Goal: Task Accomplishment & Management: Complete application form

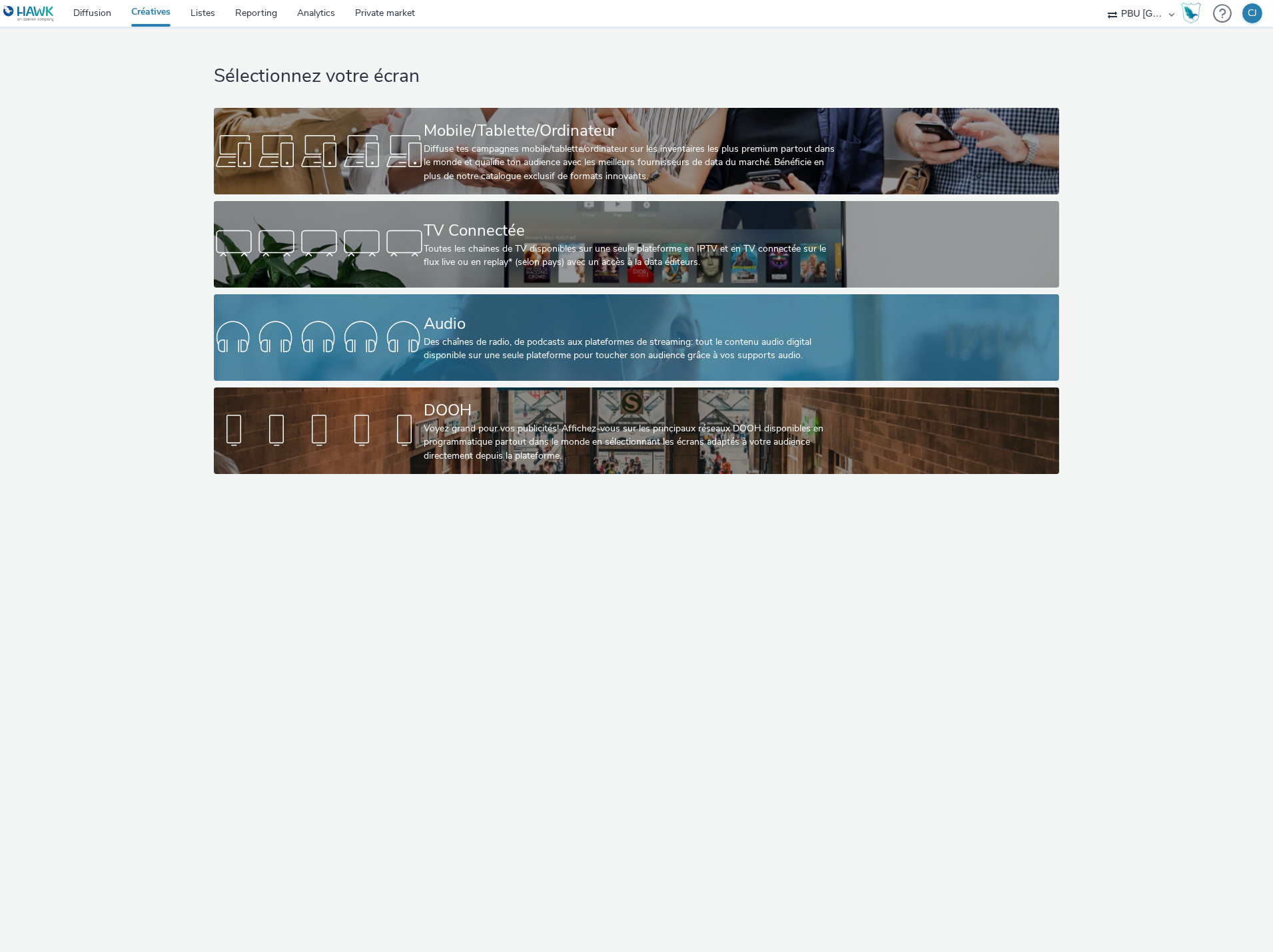
click at [633, 316] on div "Audio" at bounding box center [634, 324] width 420 height 24
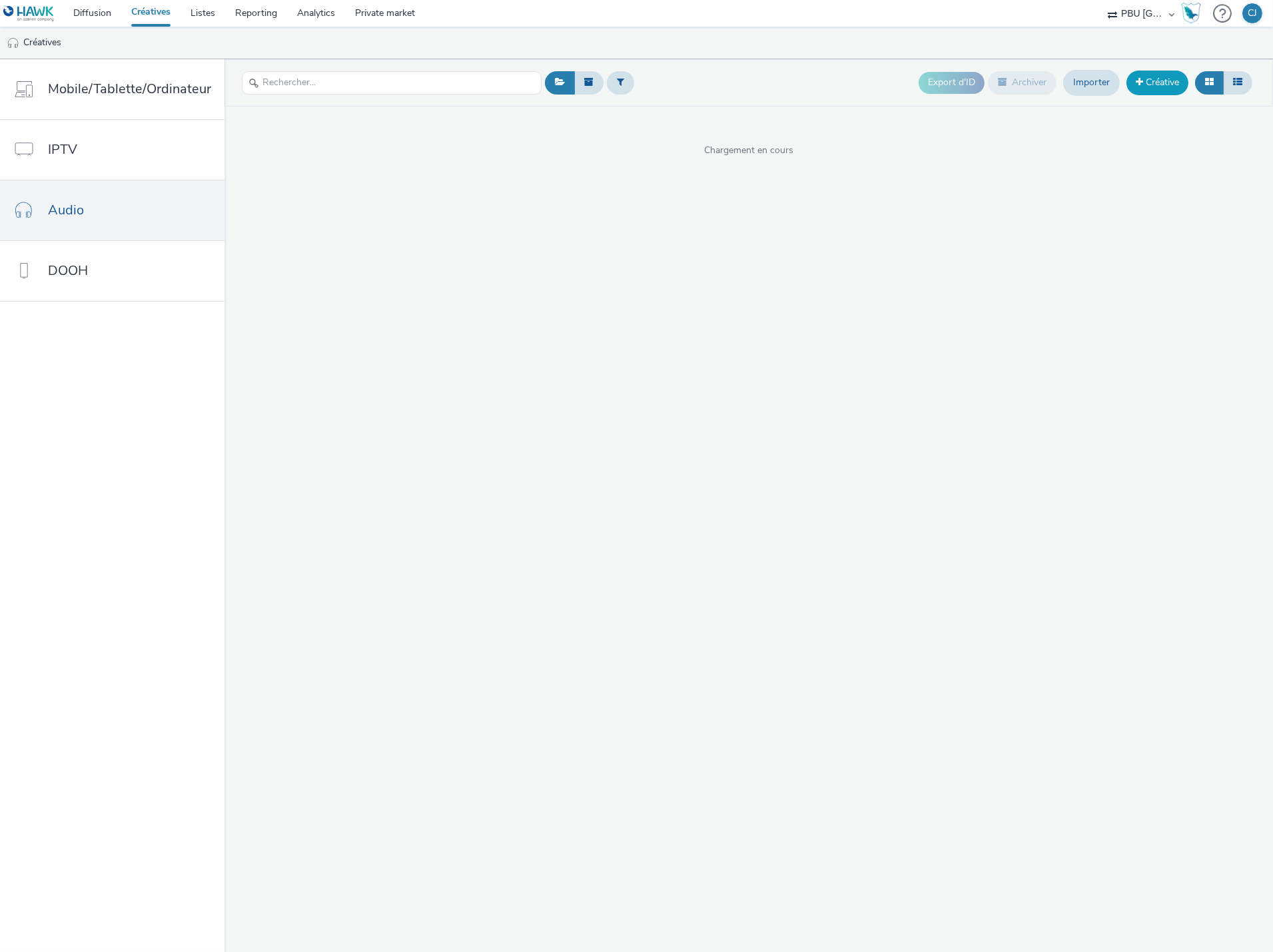
click at [1145, 87] on link "Créative" at bounding box center [1157, 83] width 62 height 24
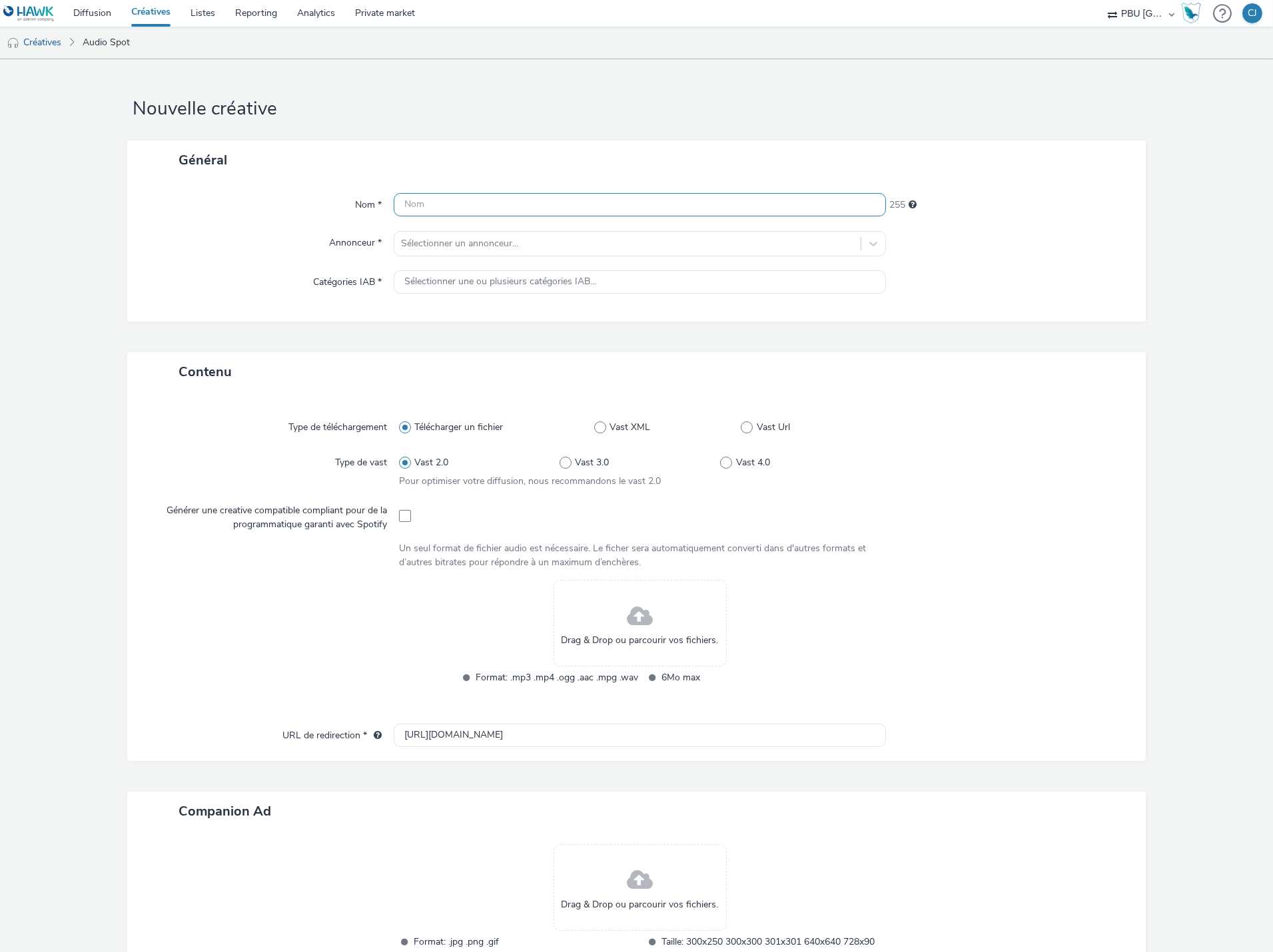
click at [541, 203] on input "text" at bounding box center [639, 205] width 492 height 24
paste input "TOYOTA_250908__JpoSeptembre_1"
click at [483, 203] on input "TOYOTA_250908__JpoSeptembre_1" at bounding box center [639, 205] width 492 height 24
type input "TOYOTA_250908_JpoSeptembre_1"
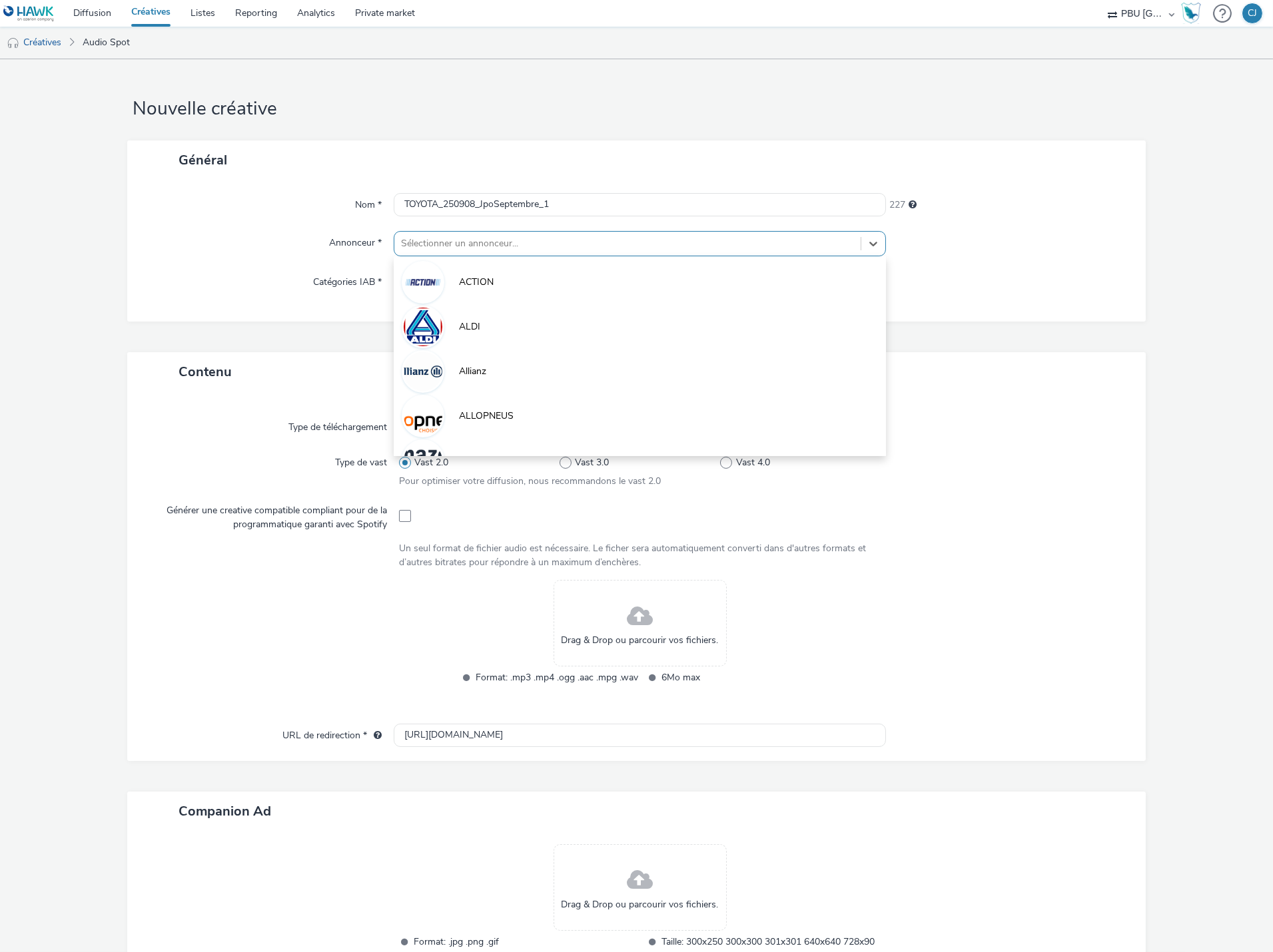
click at [523, 248] on div at bounding box center [627, 243] width 453 height 16
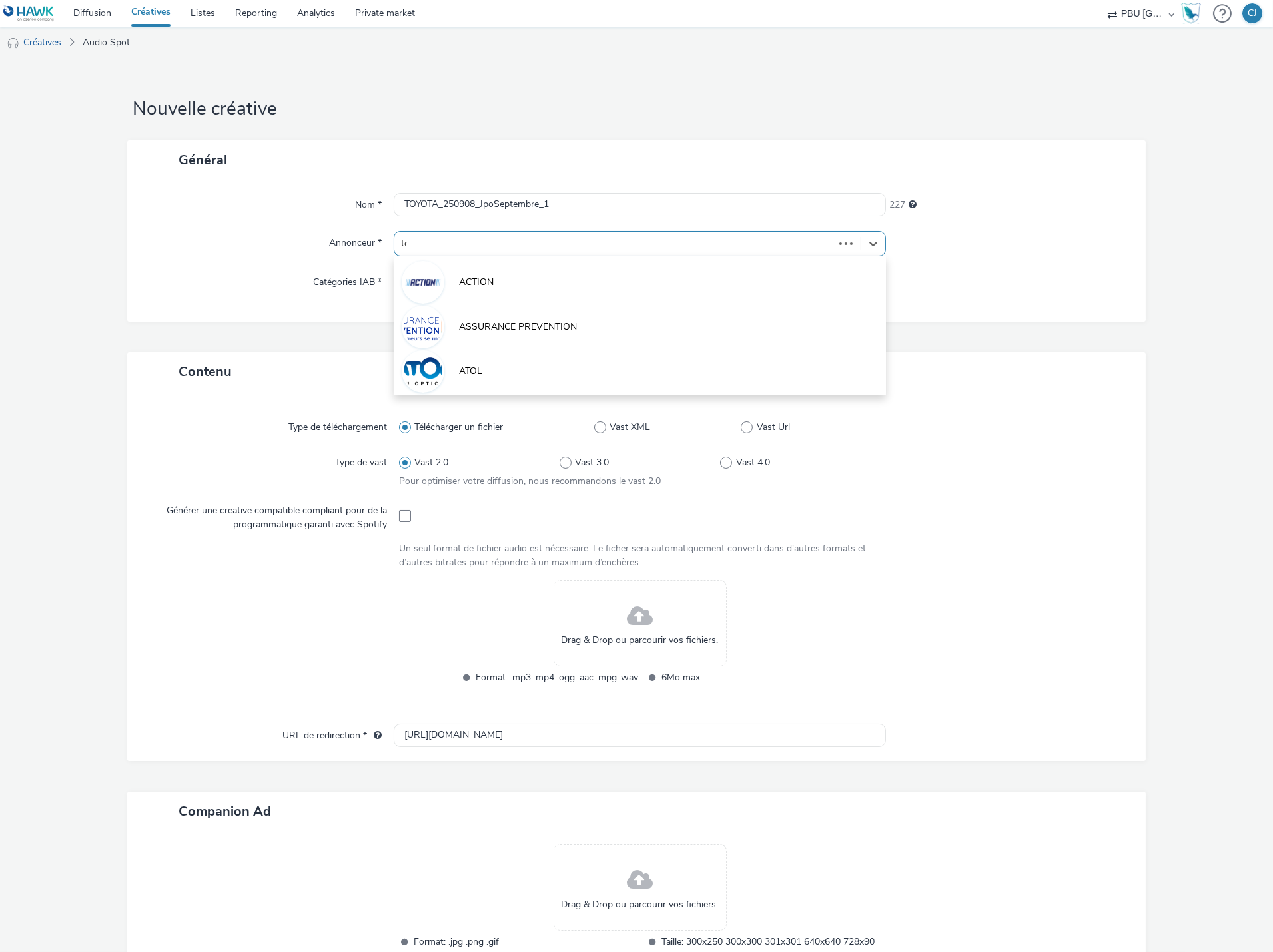
type input "toy"
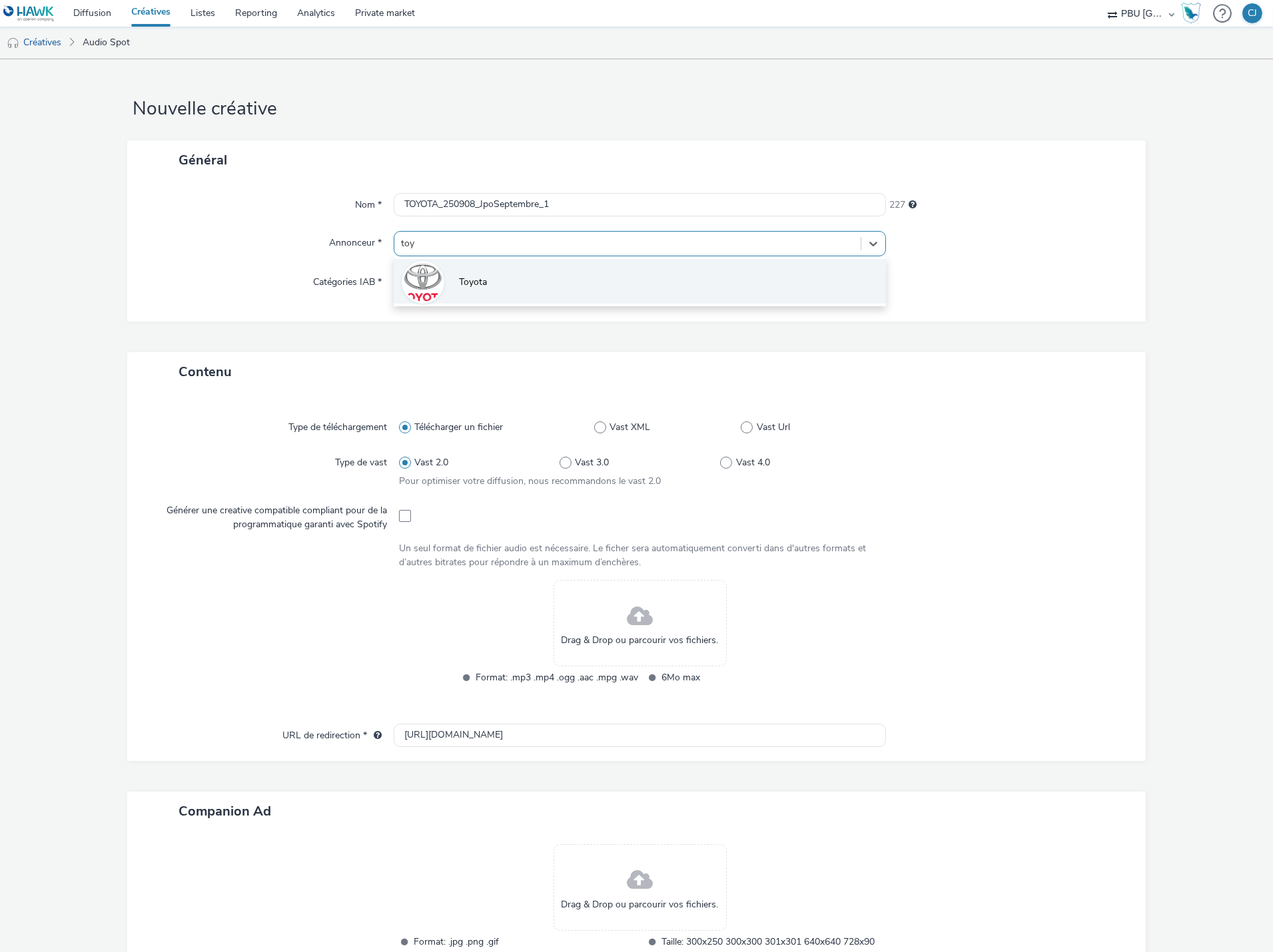
click at [564, 274] on li "Toyota" at bounding box center [639, 281] width 492 height 45
type input "[URL][DOMAIN_NAME]"
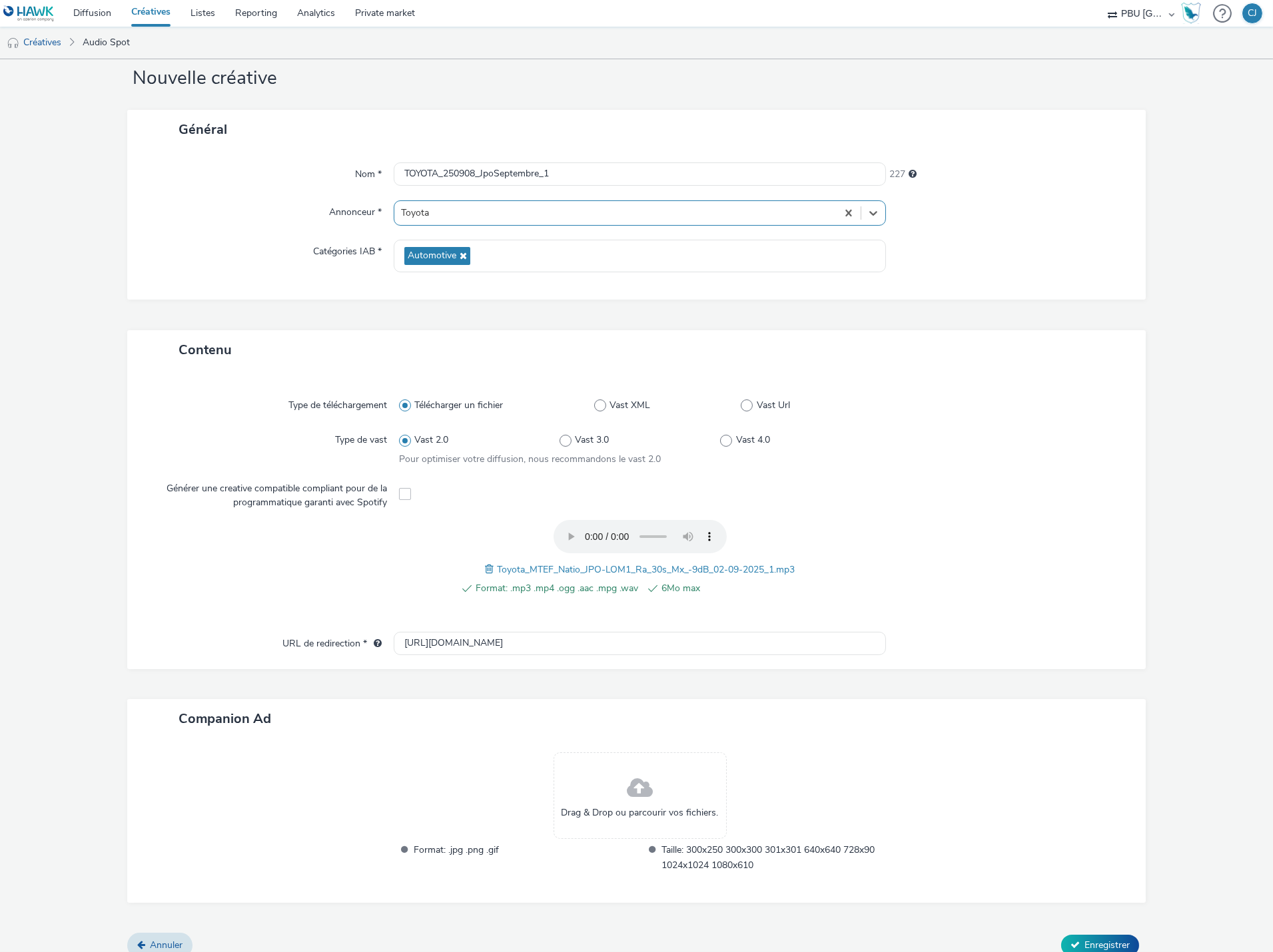
scroll to position [44, 0]
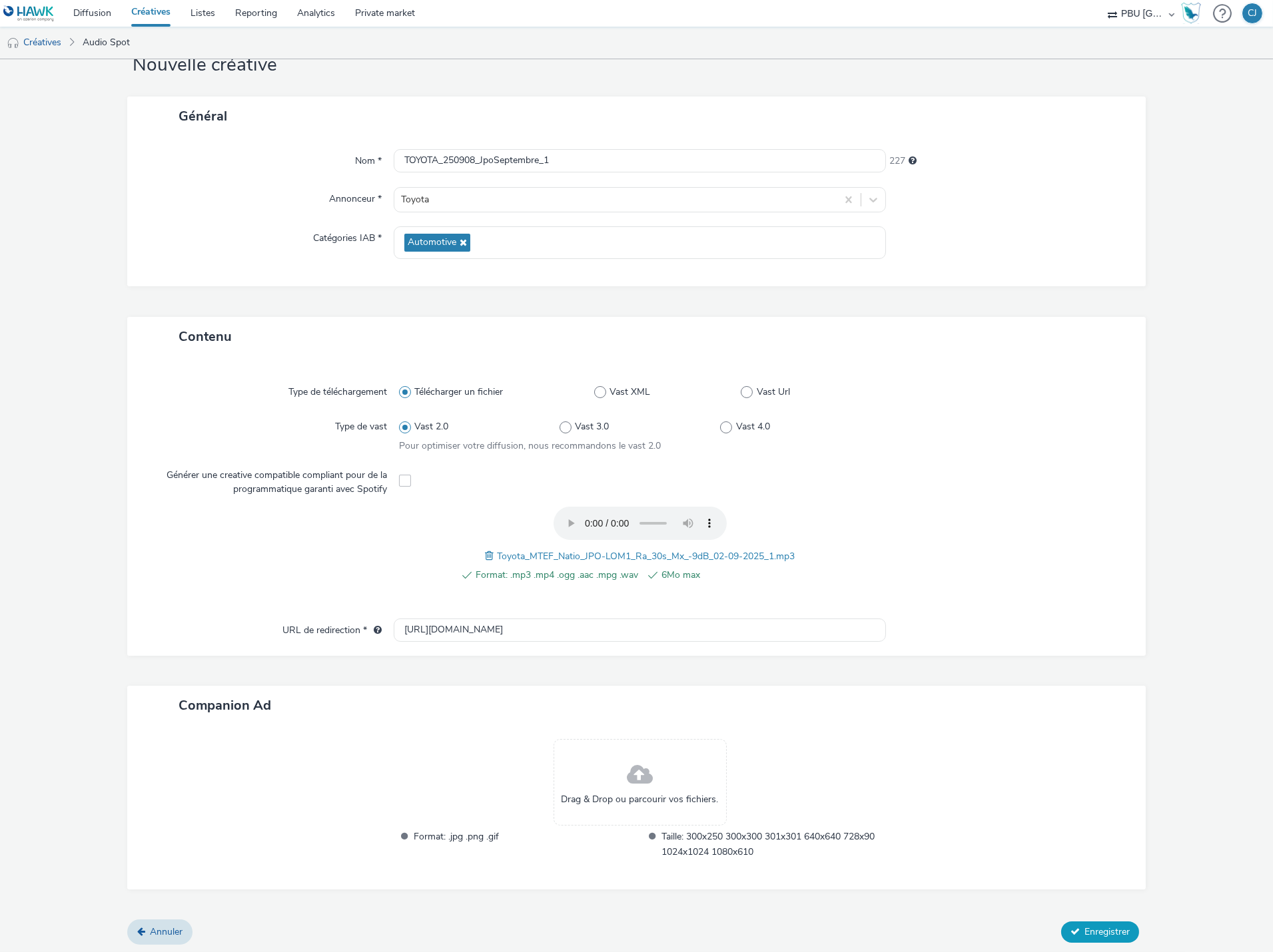
click at [1085, 926] on span "Enregistrer" at bounding box center [1108, 932] width 46 height 13
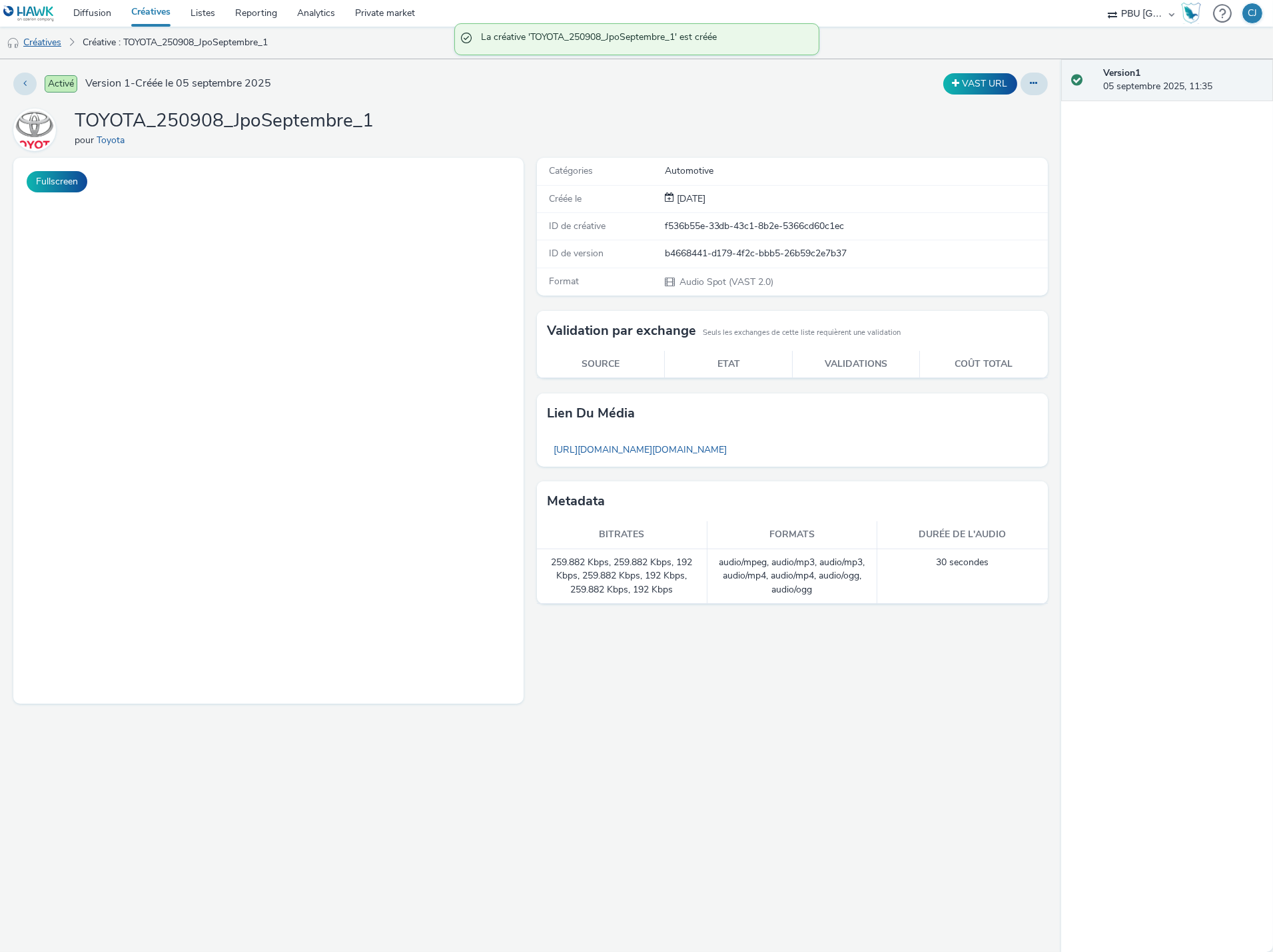
click at [55, 49] on link "Créatives" at bounding box center [34, 43] width 68 height 32
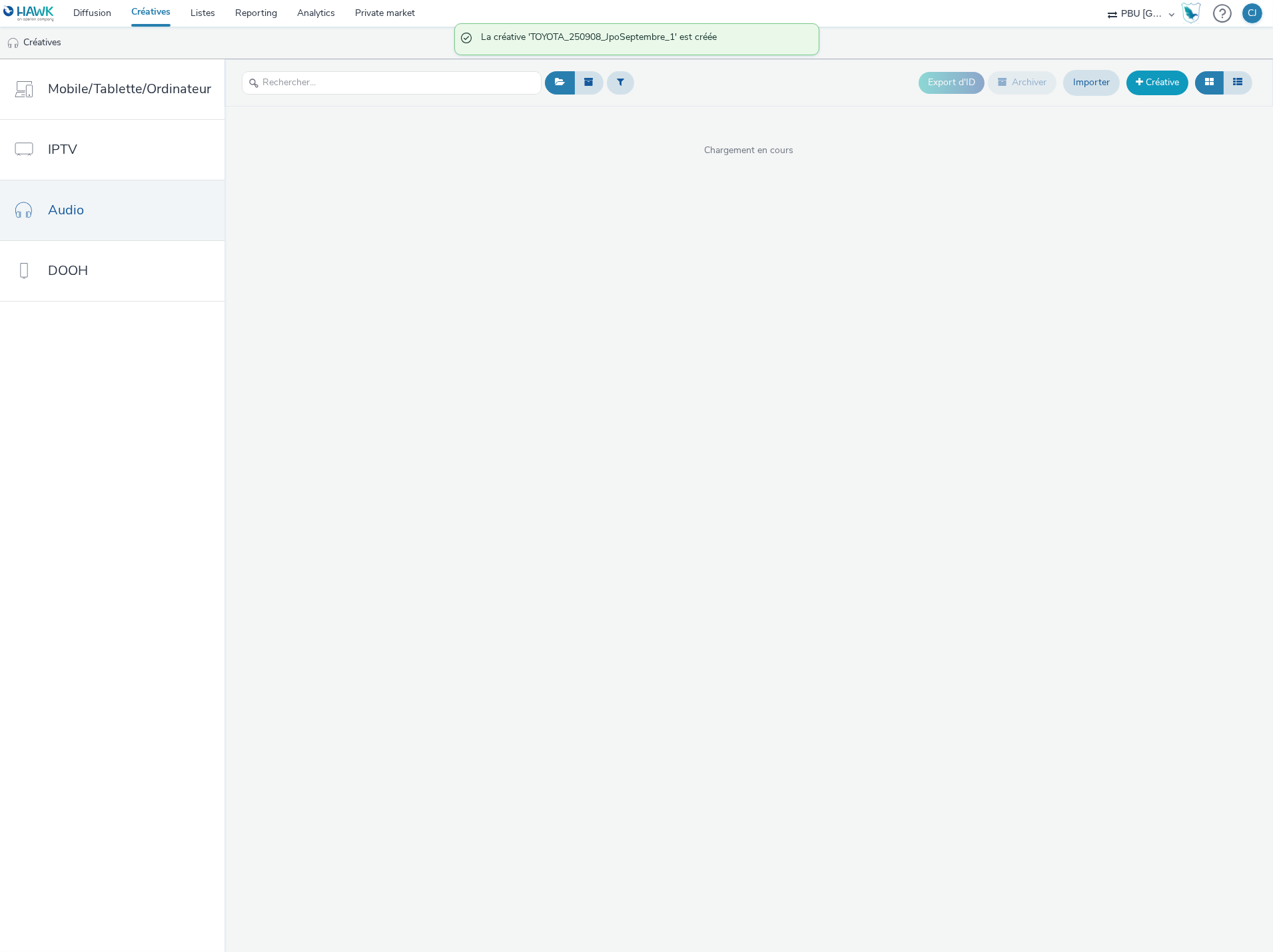
click at [1155, 85] on link "Créative" at bounding box center [1157, 83] width 62 height 24
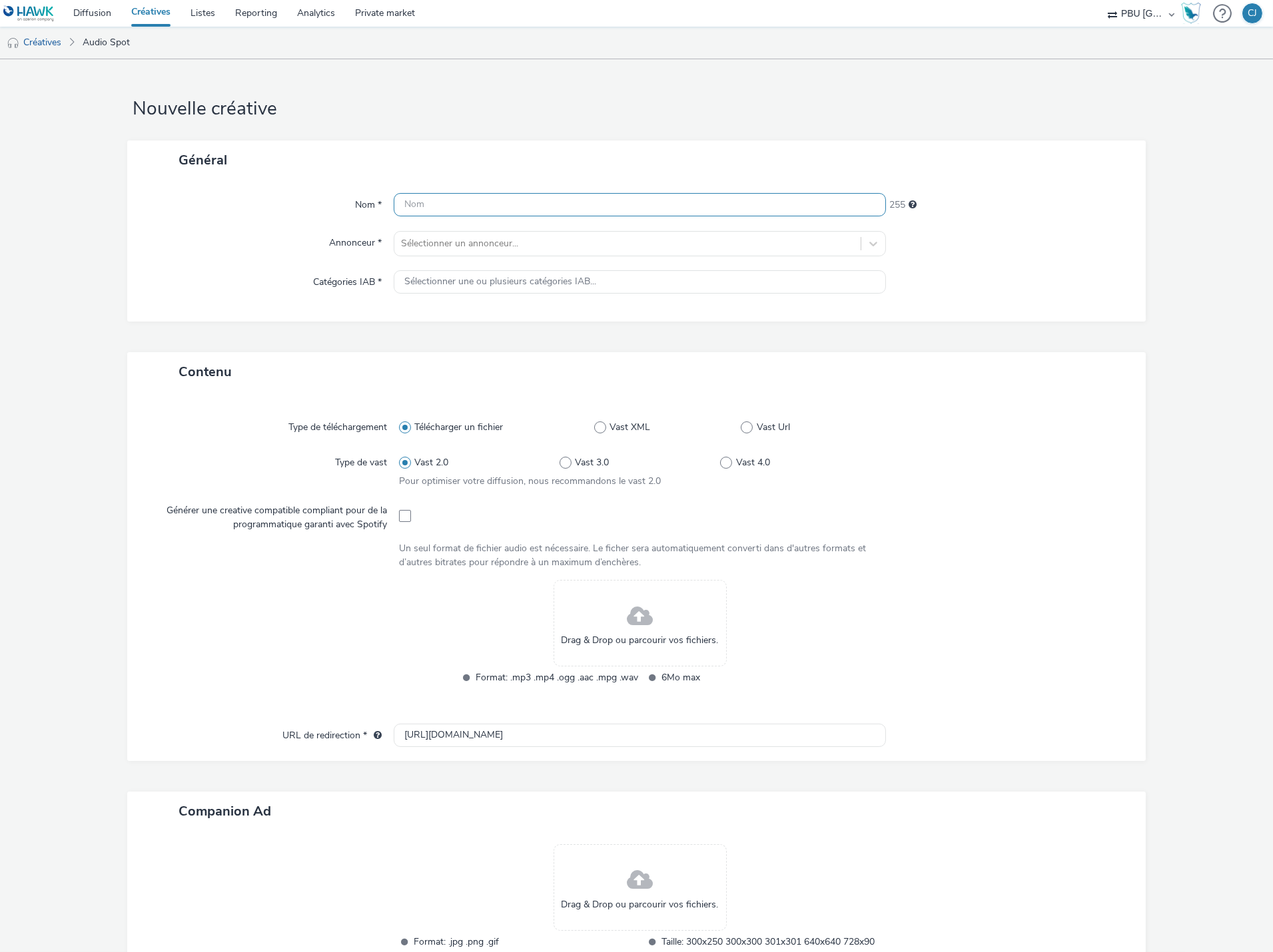
click at [560, 208] on input "text" at bounding box center [639, 205] width 492 height 24
paste input "TOYOTA_250908__JpoSeptembre_1"
click at [483, 203] on input "TOYOTA_250908__JpoSeptembre_2" at bounding box center [639, 205] width 492 height 24
type input "TOYOTA_250908_JpoSeptembre_2"
click at [557, 241] on div at bounding box center [627, 243] width 453 height 16
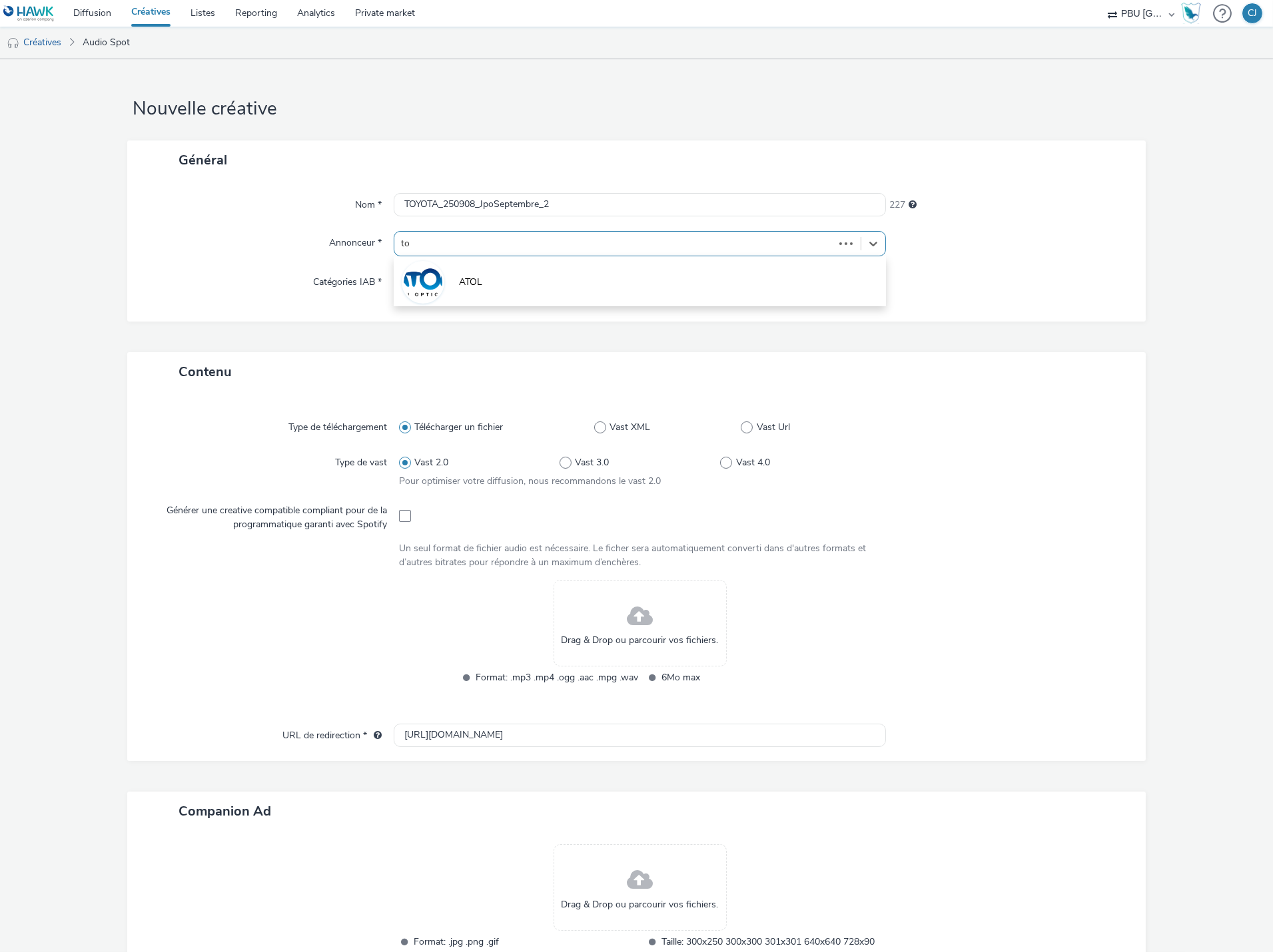
type input "toy"
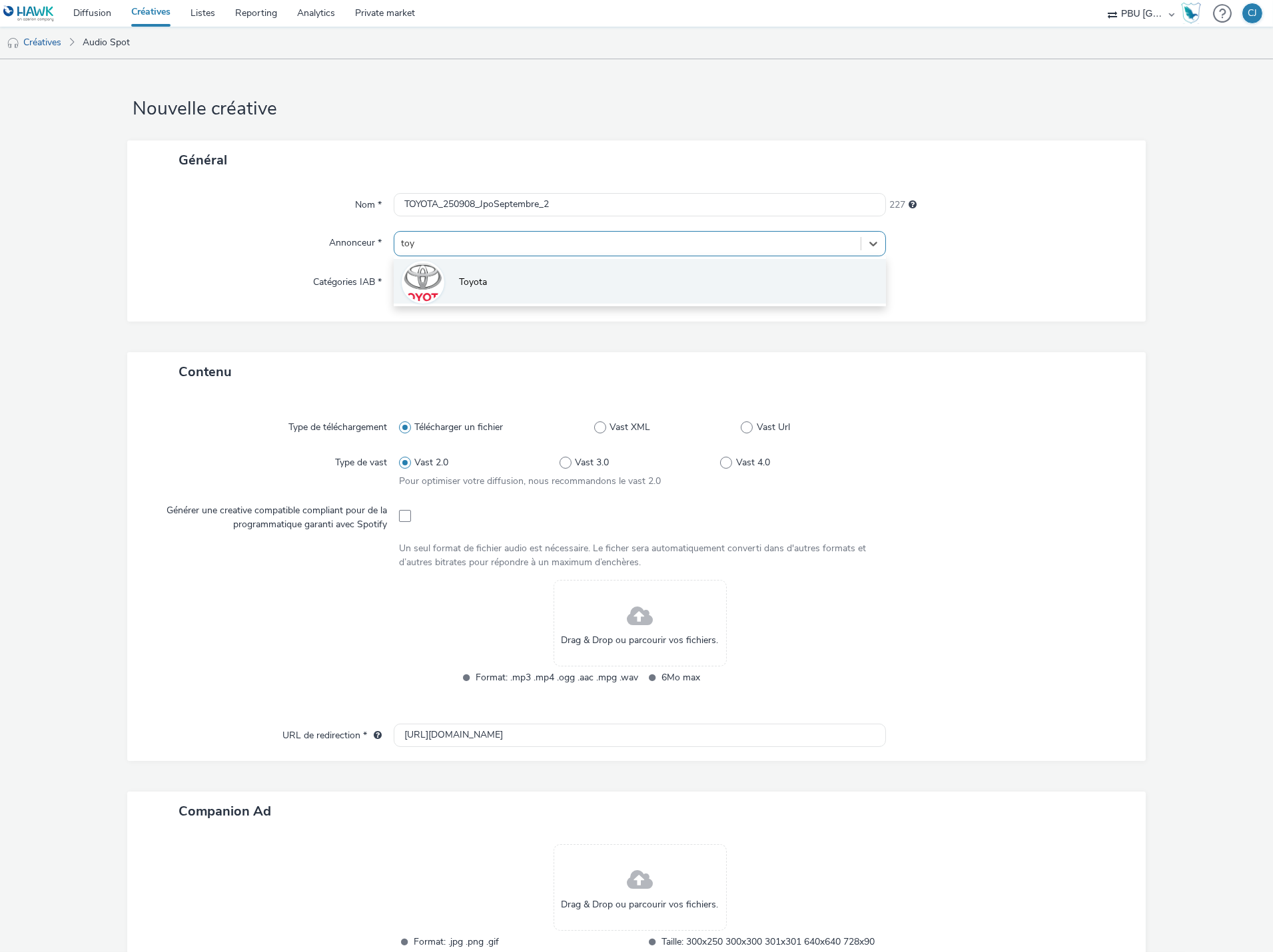
click at [567, 270] on li "Toyota" at bounding box center [639, 281] width 492 height 45
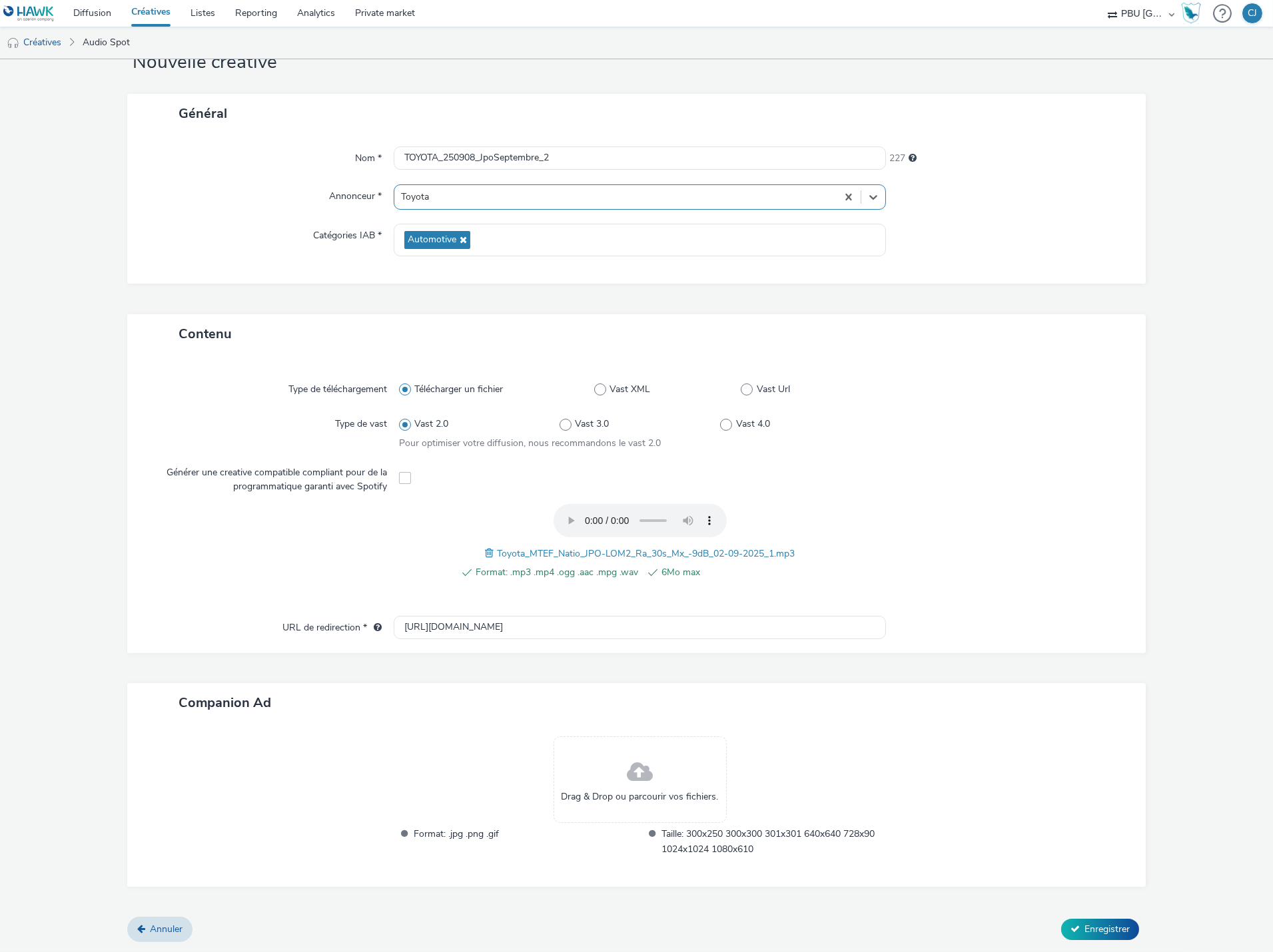
scroll to position [44, 0]
click at [1085, 933] on span "Enregistrer" at bounding box center [1108, 932] width 46 height 13
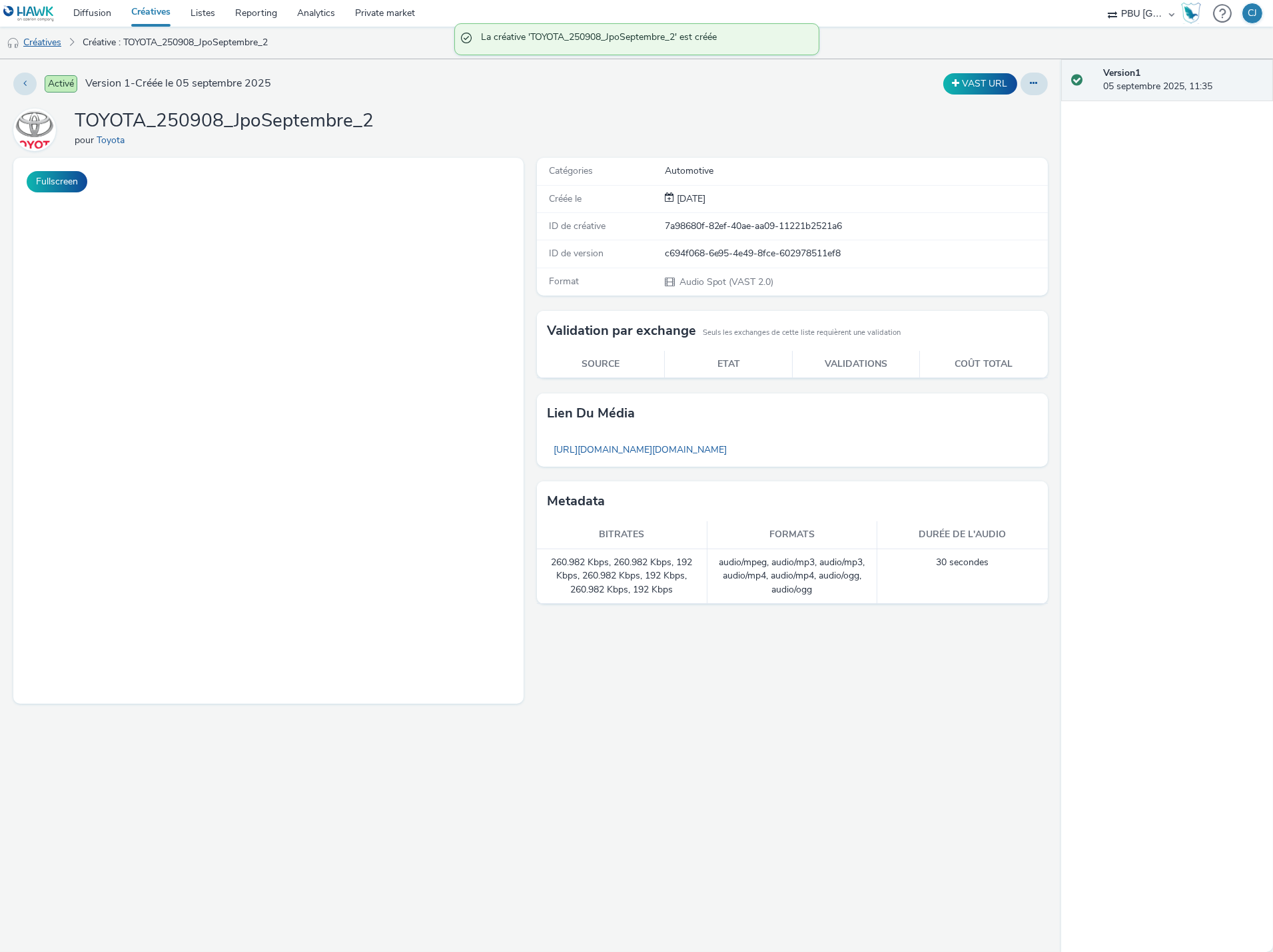
click at [52, 45] on link "Créatives" at bounding box center [34, 43] width 68 height 32
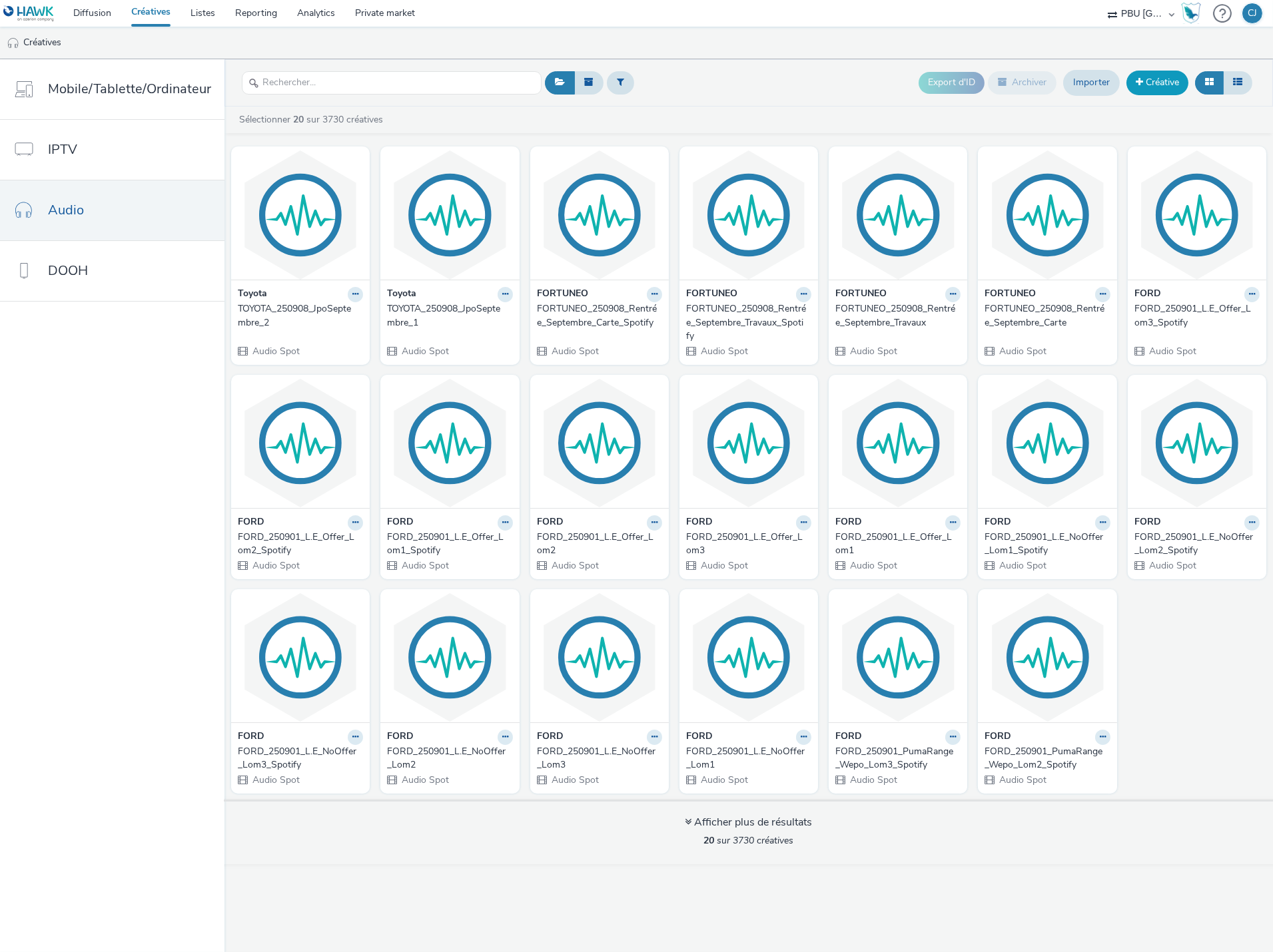
click at [1163, 87] on link "Créative" at bounding box center [1157, 83] width 62 height 24
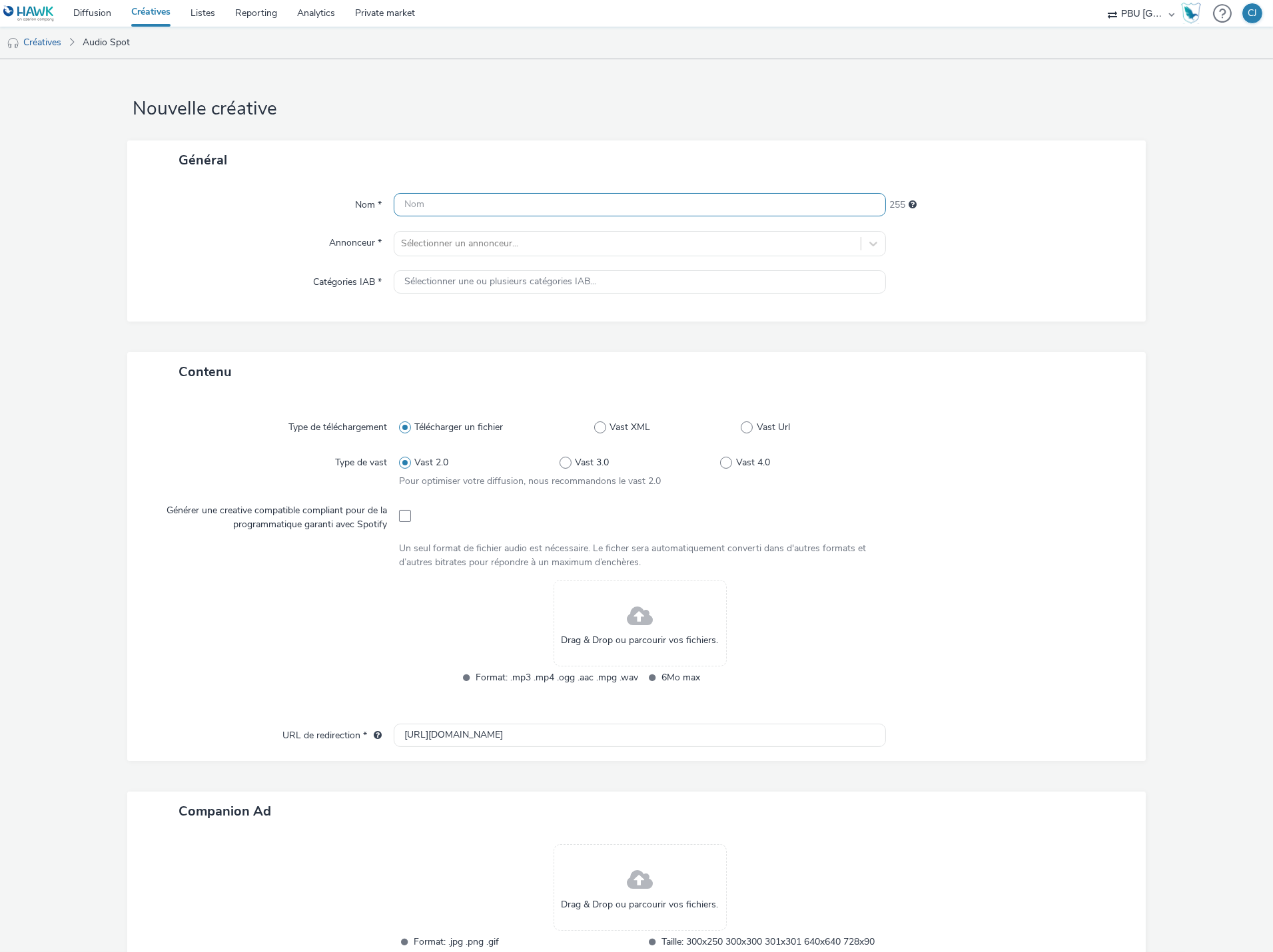
click at [507, 209] on input "text" at bounding box center [639, 205] width 492 height 24
paste input "TOYOTA_250908__JpoSeptembre_1"
click at [486, 204] on input "TOYOTA_250908__JpoSeptembre_1" at bounding box center [639, 205] width 492 height 24
click at [482, 202] on input "TOYOTA_250908__JpoSeptembre_1" at bounding box center [639, 205] width 492 height 24
click at [561, 203] on input "TOYOTA_250908_JpoSeptembre_1" at bounding box center [639, 205] width 492 height 24
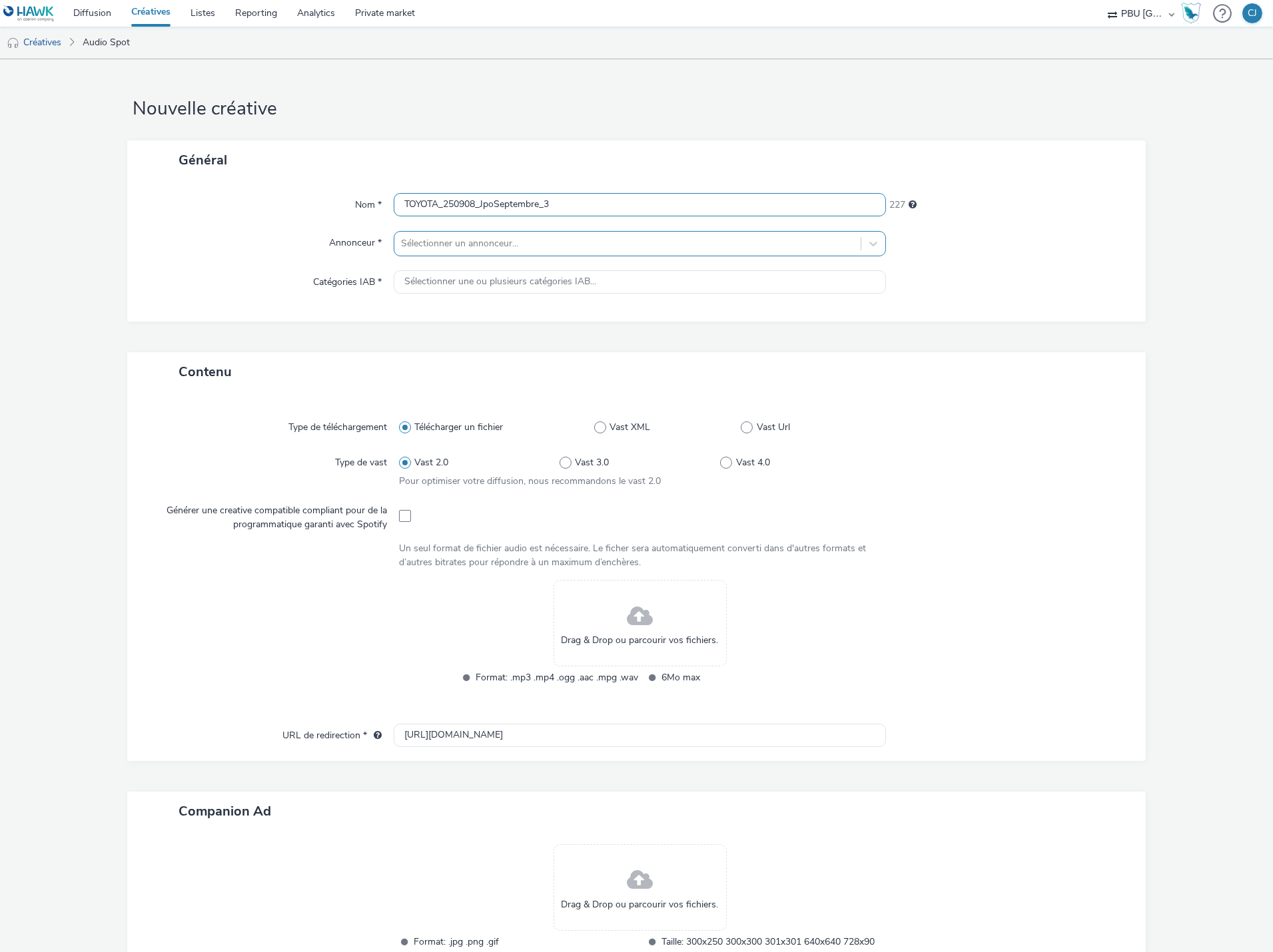
type input "TOYOTA_250908_JpoSeptembre_3"
click at [541, 238] on div at bounding box center [627, 243] width 453 height 16
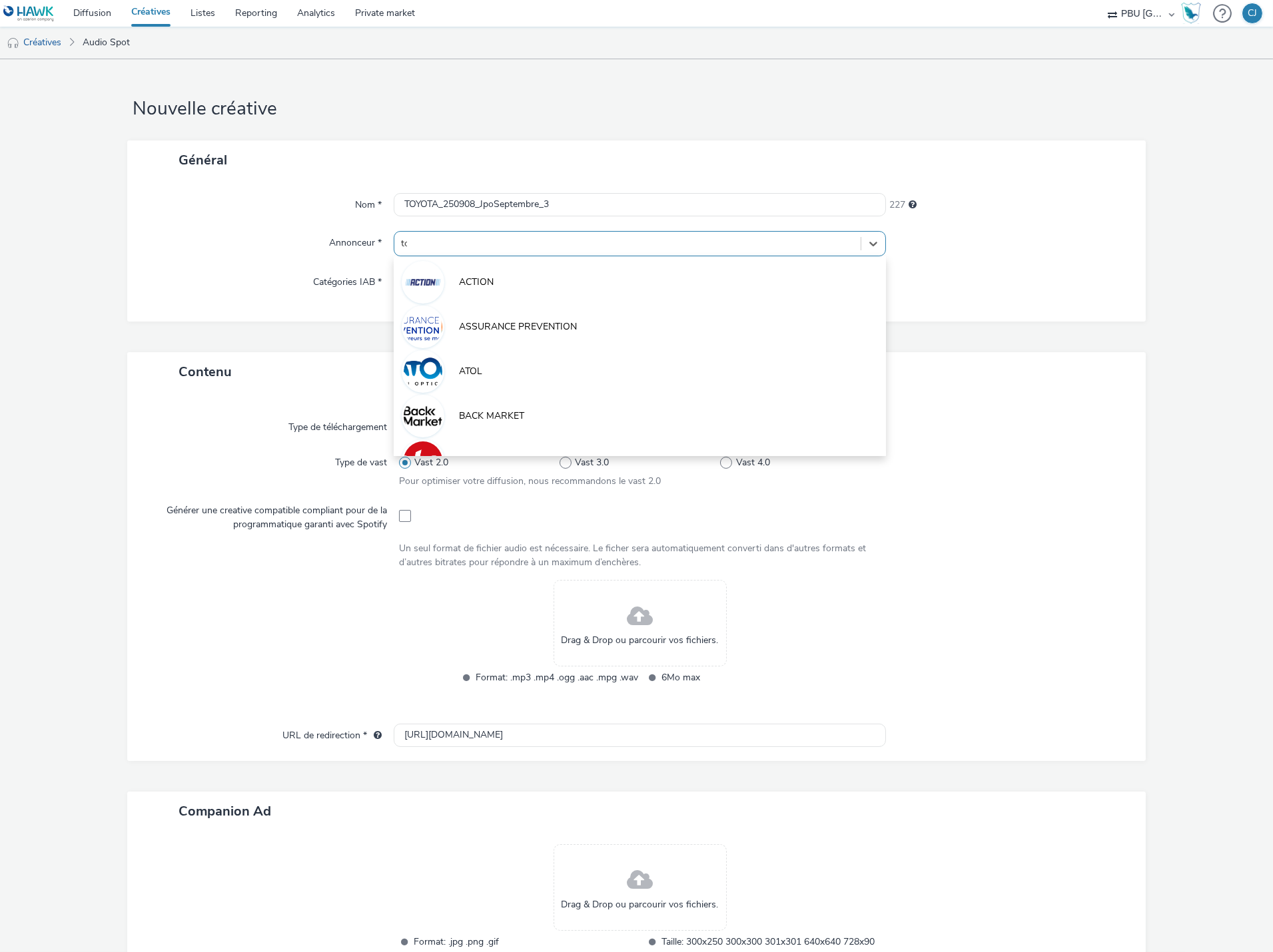
type input "toy"
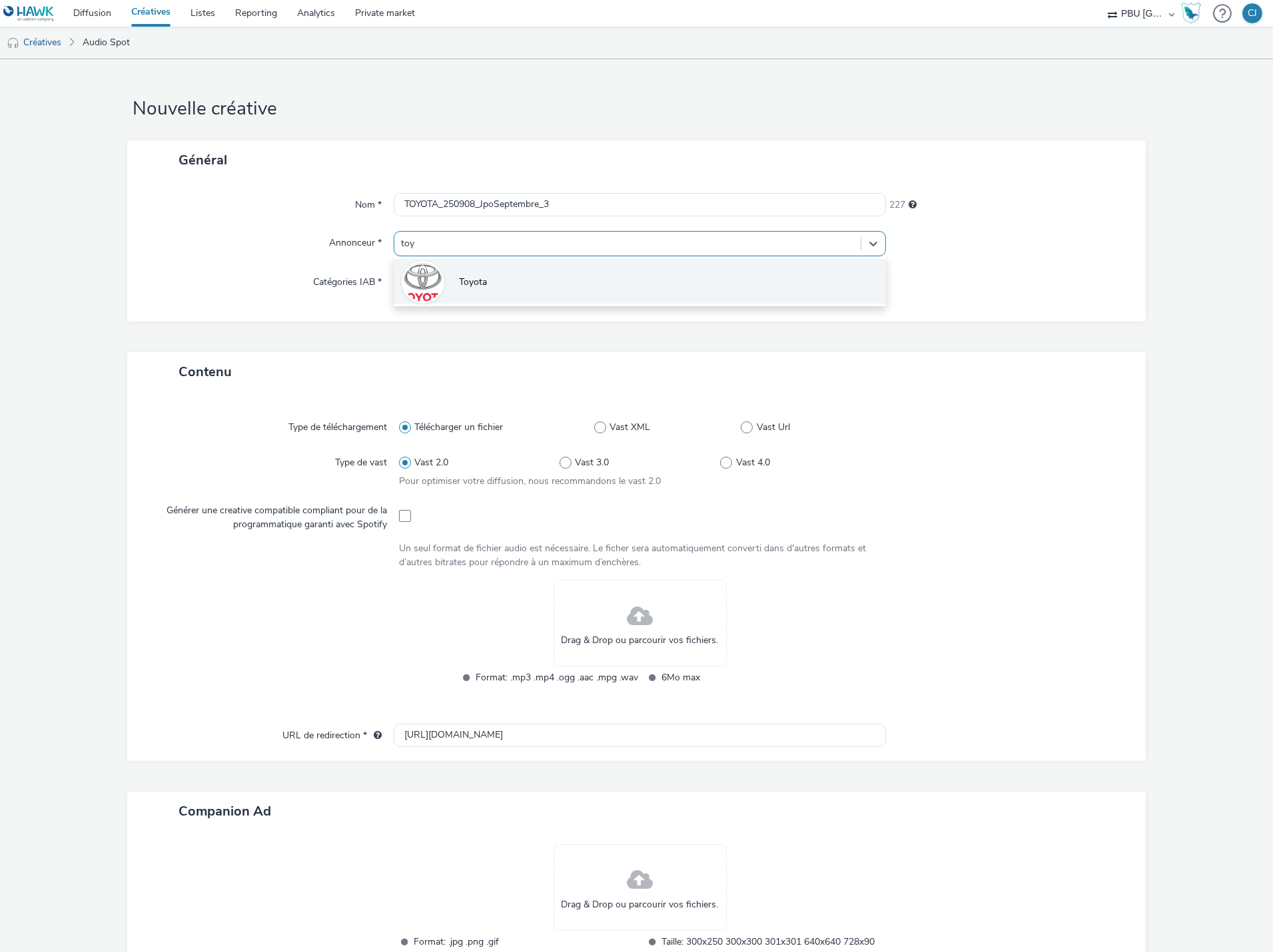
click at [517, 279] on li "Toyota" at bounding box center [639, 281] width 492 height 45
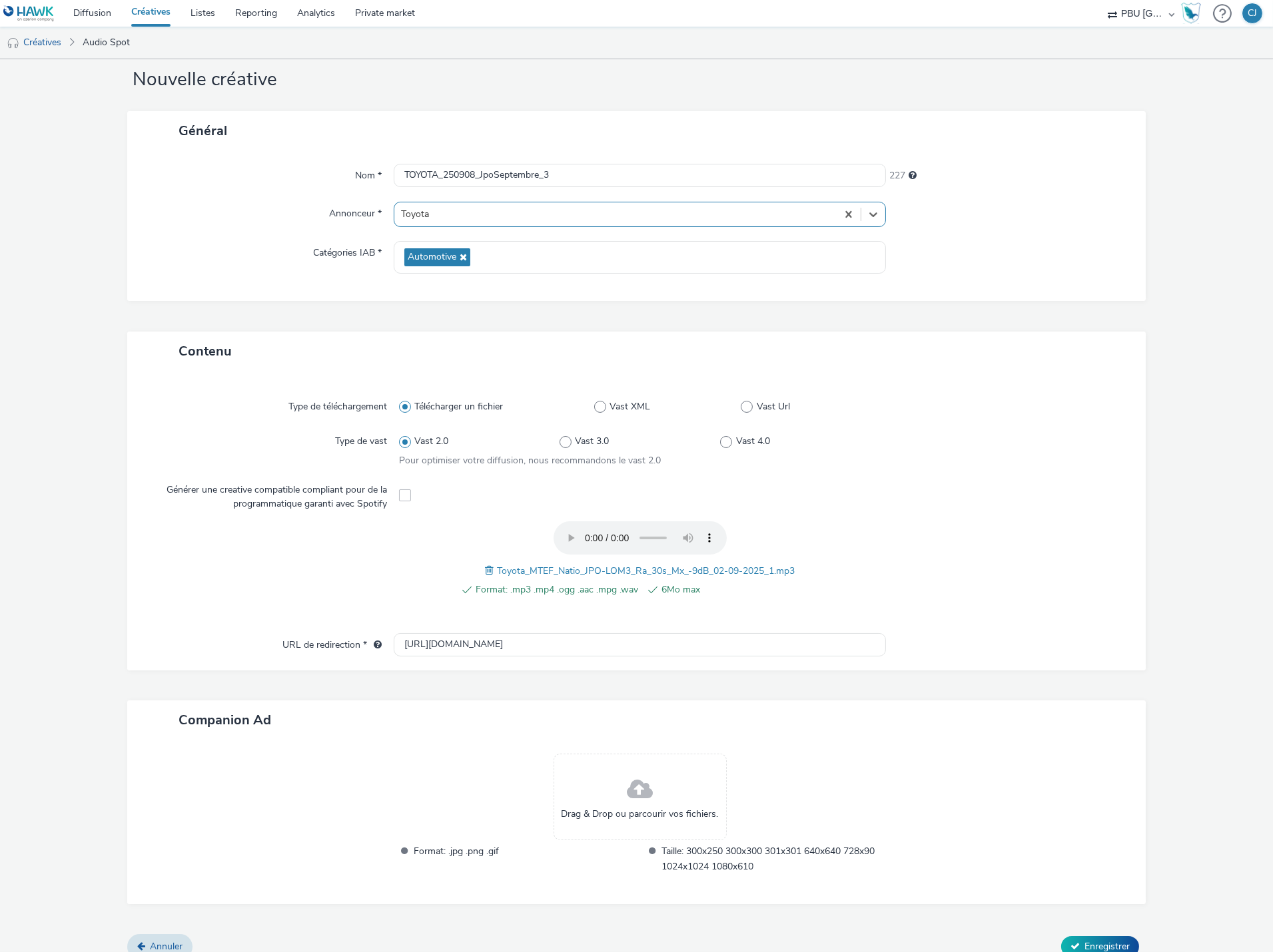
scroll to position [44, 0]
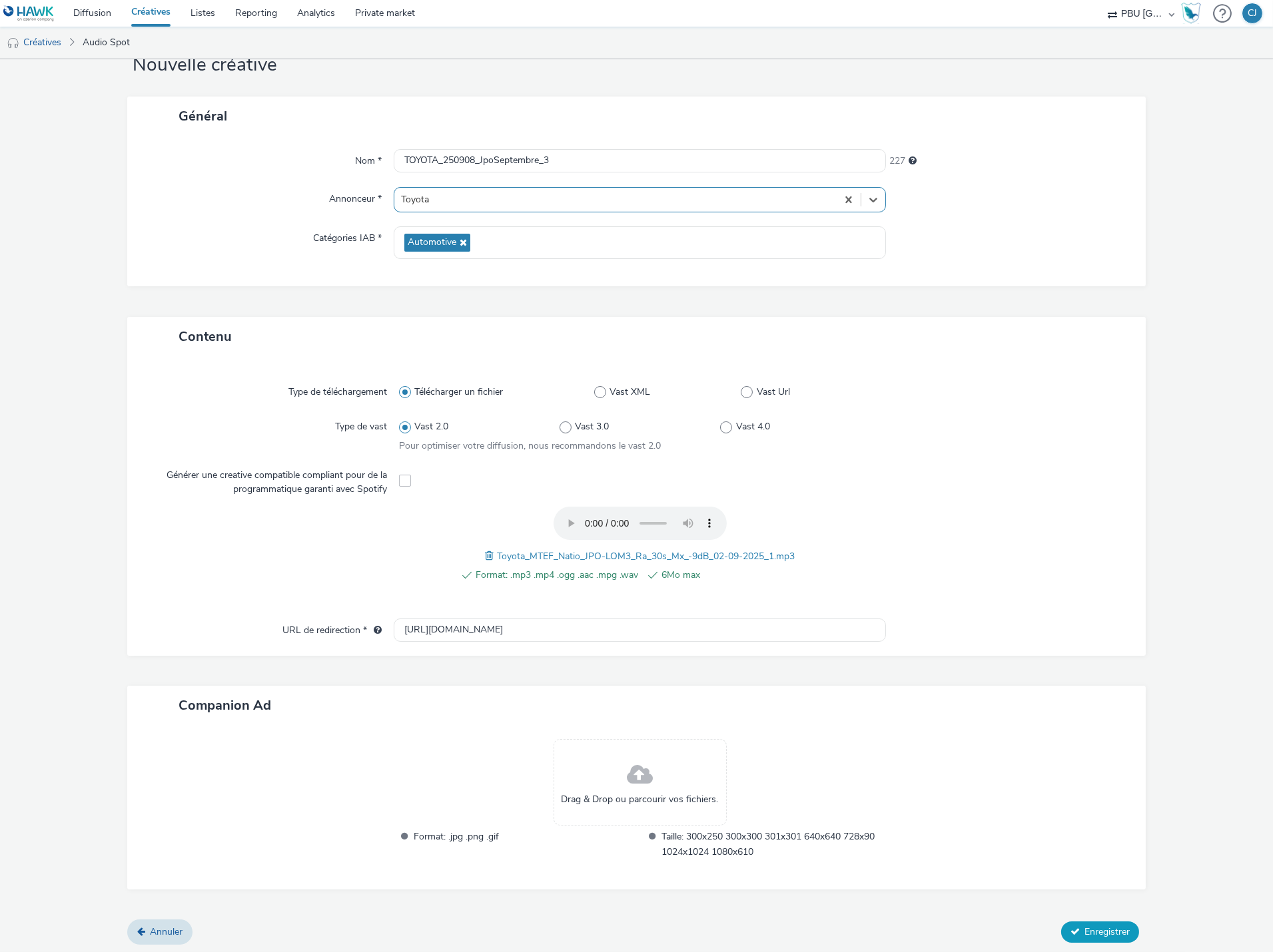
click at [1110, 922] on button "Enregistrer" at bounding box center [1100, 932] width 78 height 21
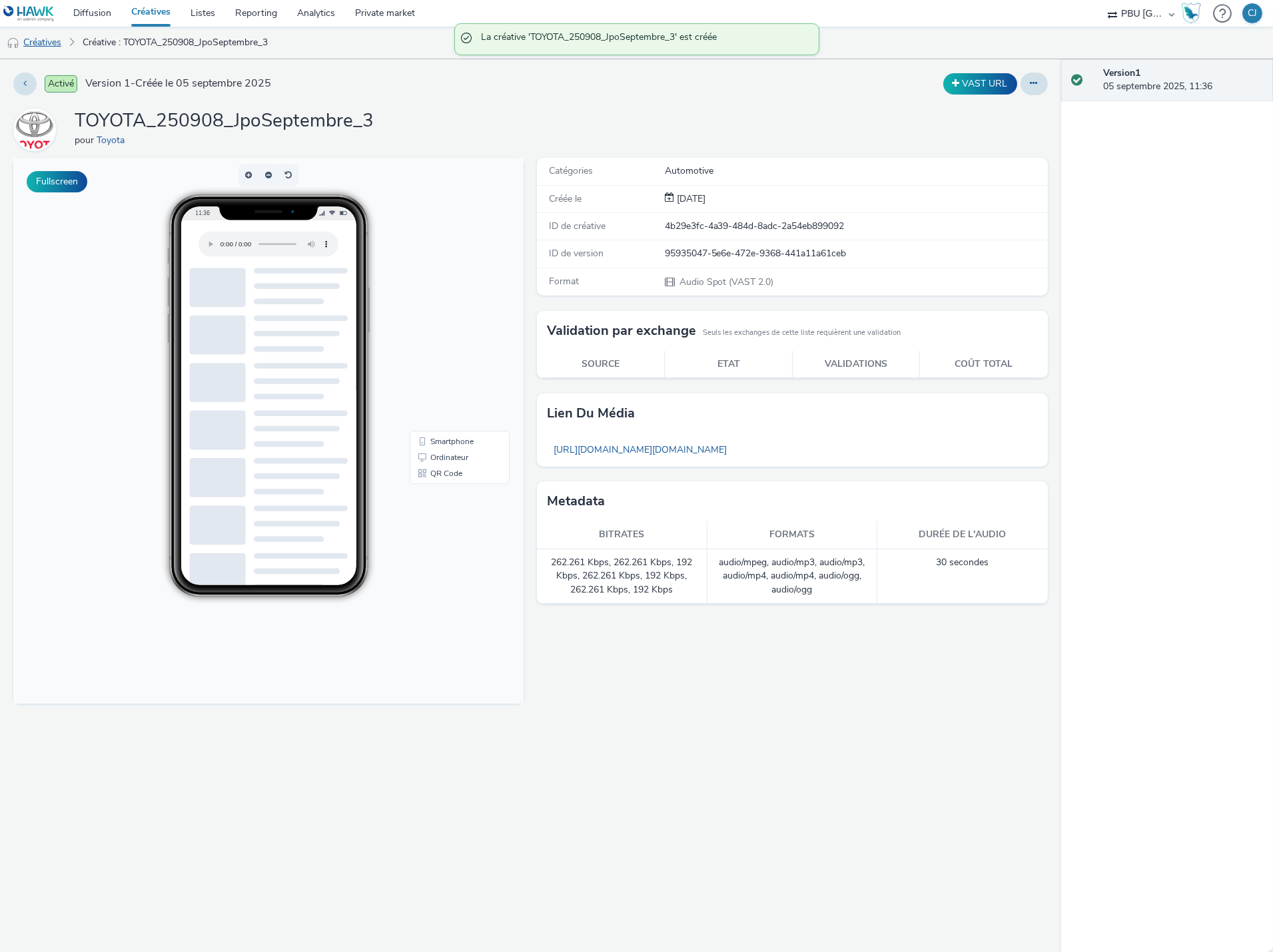
click at [49, 37] on link "Créatives" at bounding box center [34, 43] width 68 height 32
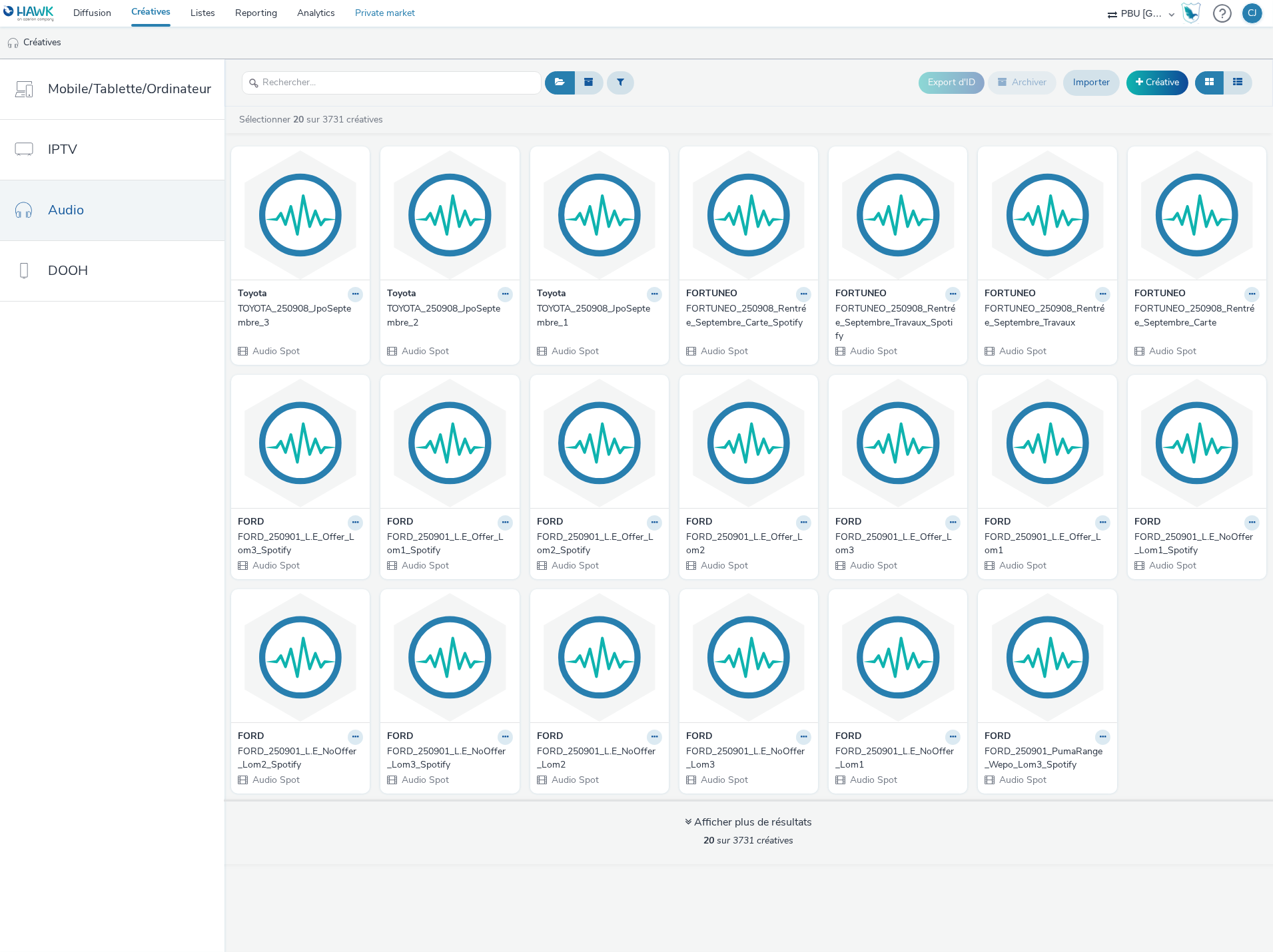
click at [412, 20] on link "Private market" at bounding box center [385, 14] width 80 height 27
